Goal: Information Seeking & Learning: Learn about a topic

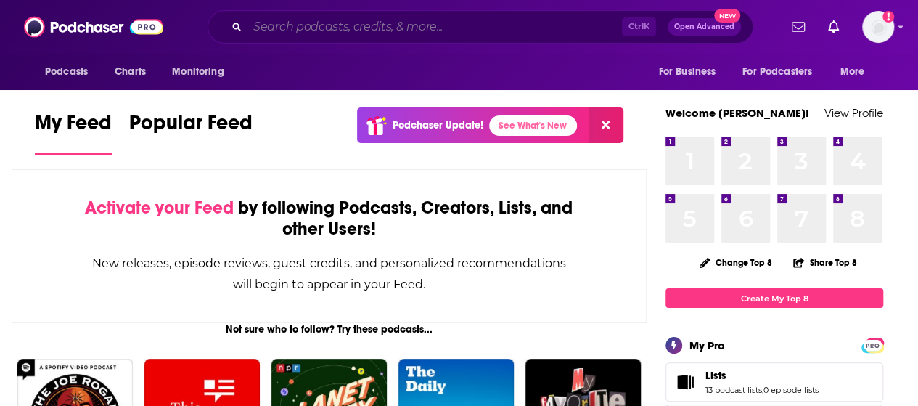
click at [388, 27] on input "Search podcasts, credits, & more..." at bounding box center [435, 26] width 375 height 23
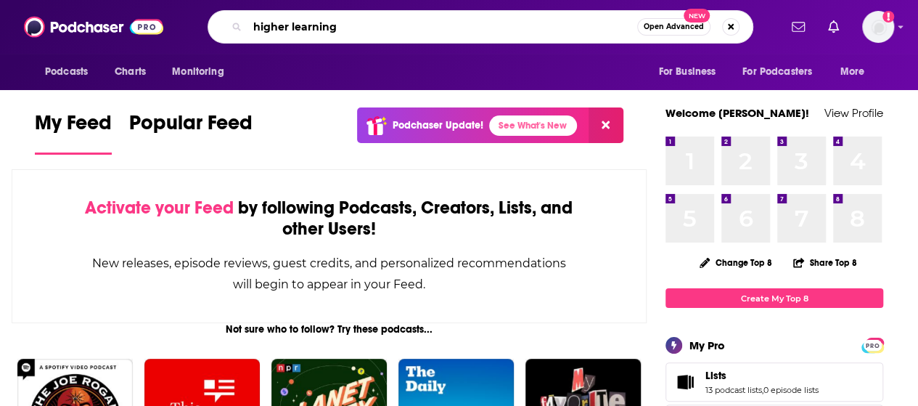
type input "higher learning"
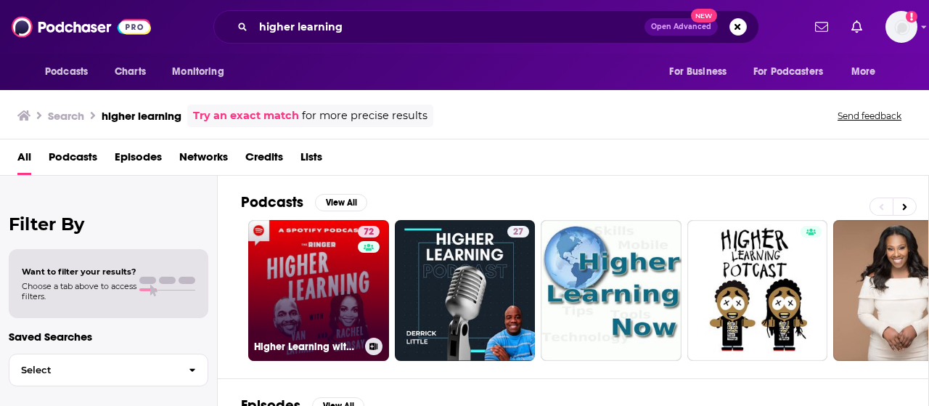
click at [274, 309] on link "72 Higher Learning with [PERSON_NAME] and [PERSON_NAME]" at bounding box center [318, 290] width 141 height 141
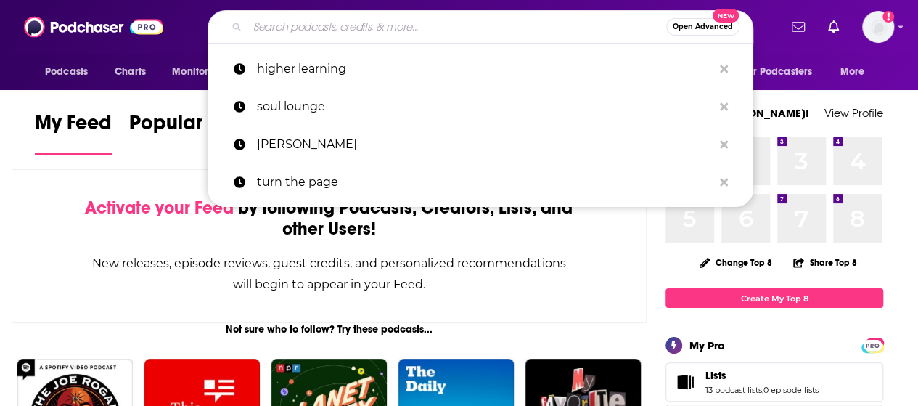
click at [542, 34] on input "Search podcasts, credits, & more..." at bounding box center [457, 26] width 419 height 23
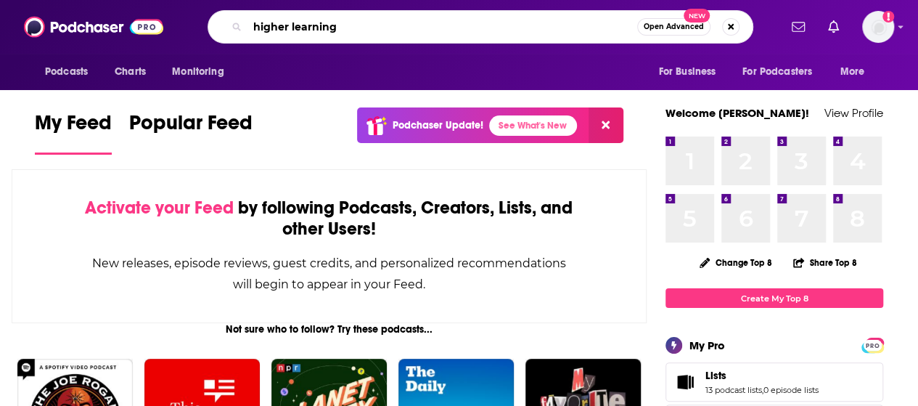
type input "higher learning"
click at [227, 33] on div "higher learning Open Advanced New" at bounding box center [481, 26] width 546 height 33
click at [232, 25] on div "higher learning Open Advanced New" at bounding box center [481, 26] width 546 height 33
click at [362, 23] on input "higher learning" at bounding box center [443, 26] width 390 height 23
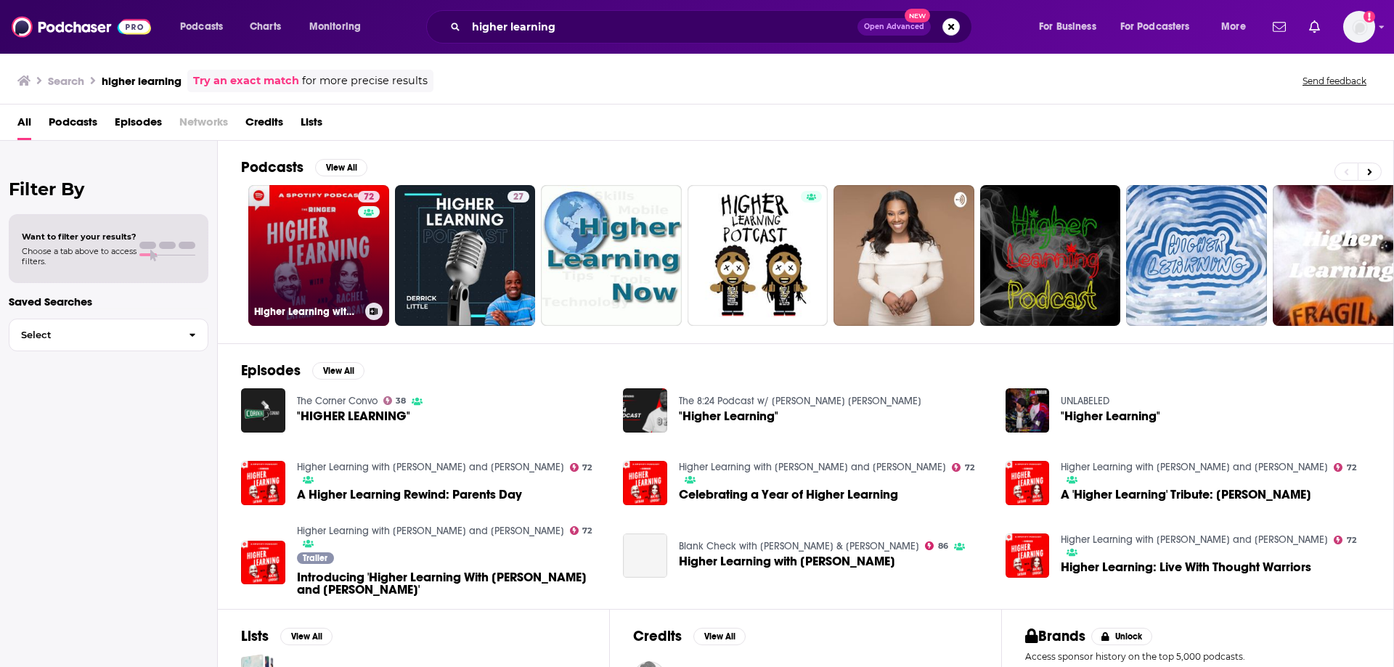
click at [348, 236] on link "72 Higher Learning with [PERSON_NAME] and [PERSON_NAME]" at bounding box center [318, 255] width 141 height 141
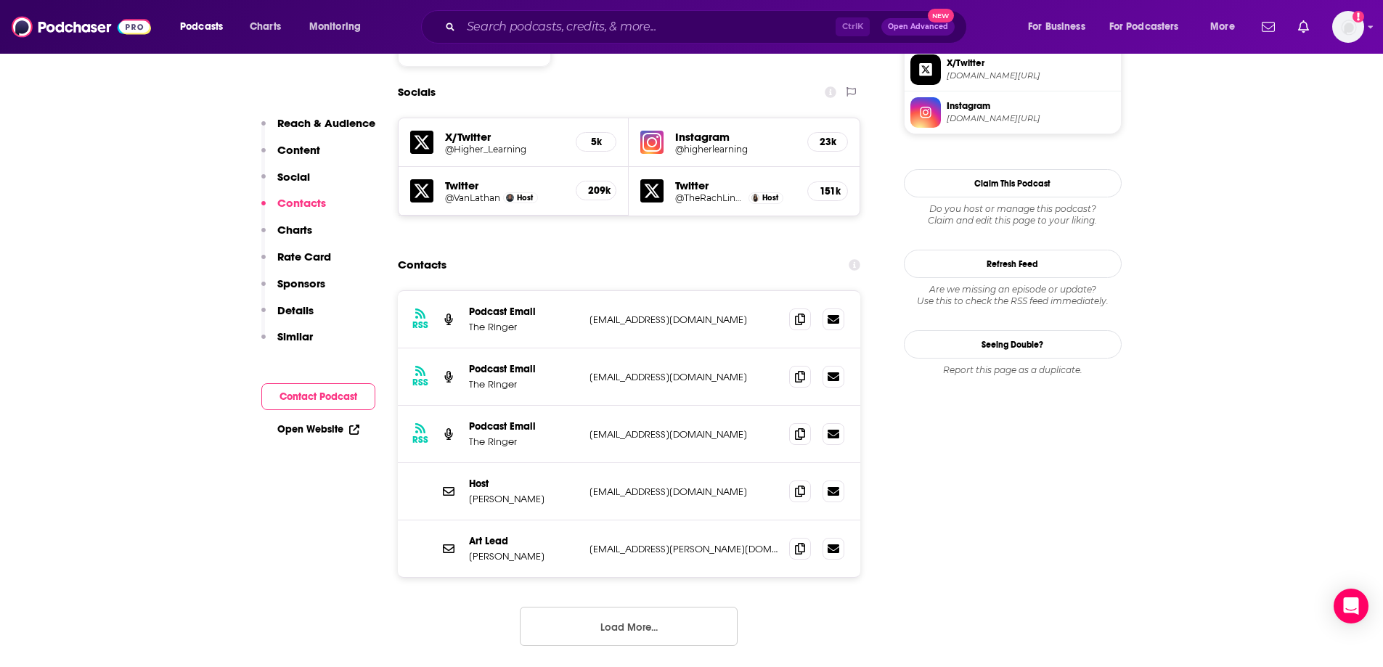
scroll to position [1234, 0]
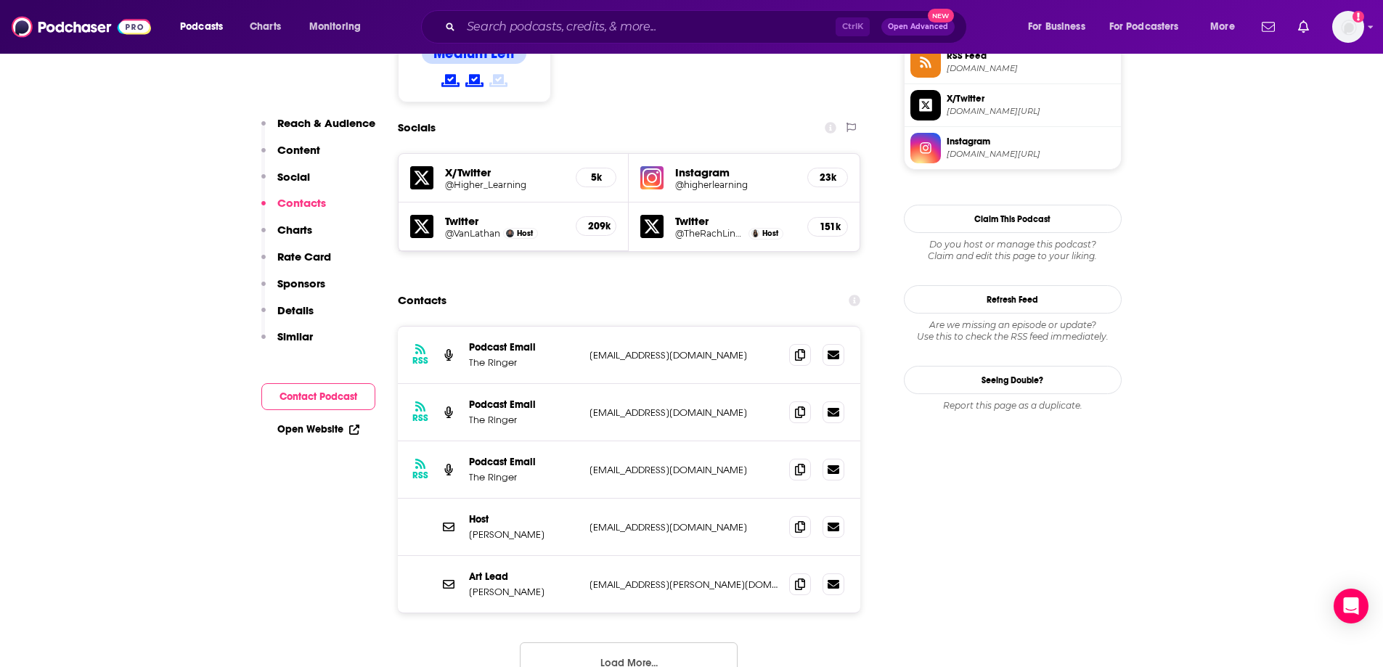
click at [610, 405] on button "Load More..." at bounding box center [629, 662] width 218 height 39
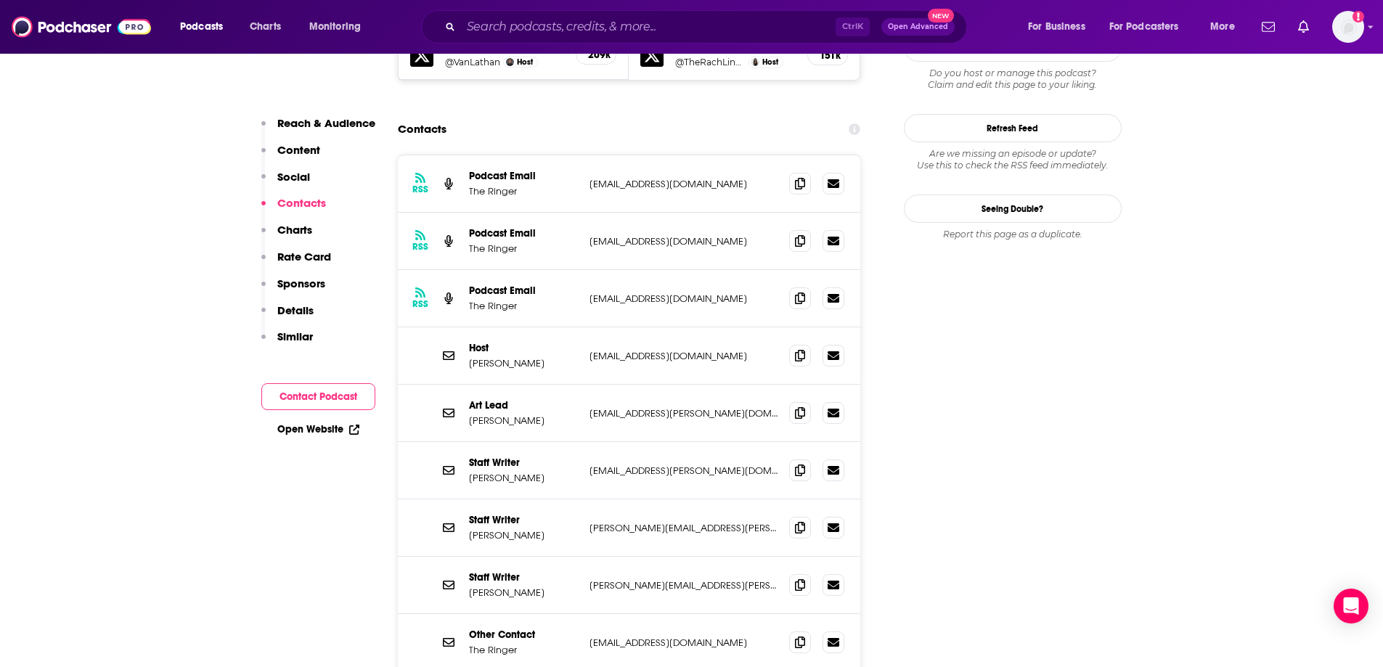
scroll to position [1380, 0]
